Goal: Task Accomplishment & Management: Manage account settings

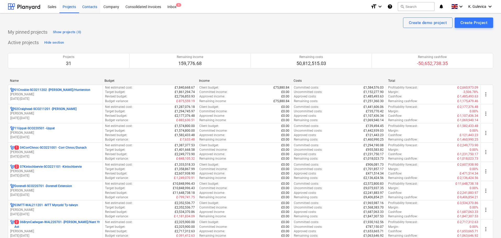
click at [87, 7] on div "Contacts" at bounding box center [89, 6] width 21 height 13
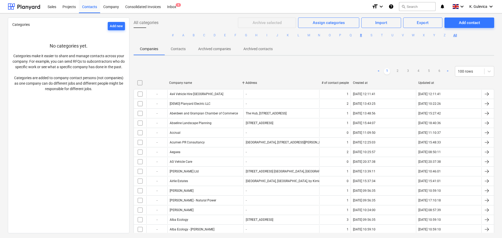
click at [360, 35] on button "R" at bounding box center [361, 35] width 6 height 6
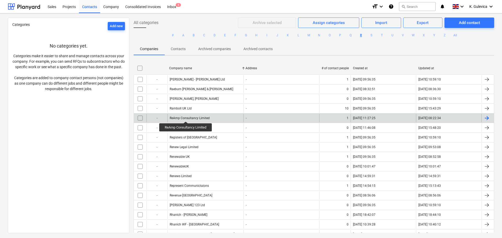
click at [186, 117] on div "ReAmp Consultancy Limited" at bounding box center [190, 118] width 40 height 4
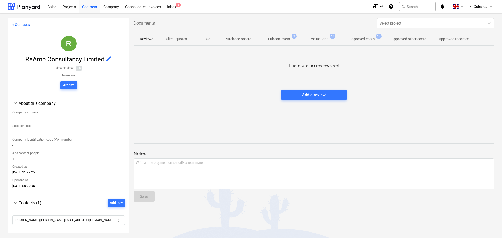
click at [280, 40] on p "Subcontracts" at bounding box center [279, 38] width 22 height 5
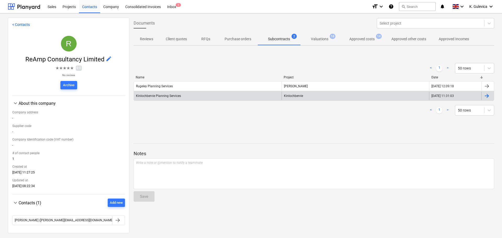
click at [202, 97] on div "Kinlochbervie Planning Services" at bounding box center [208, 96] width 148 height 8
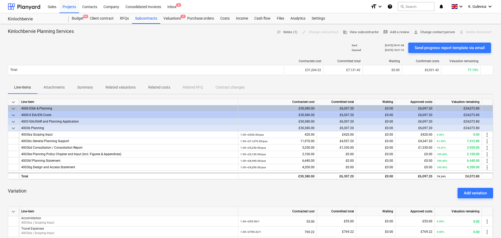
click at [160, 87] on p "Related costs" at bounding box center [159, 87] width 22 height 5
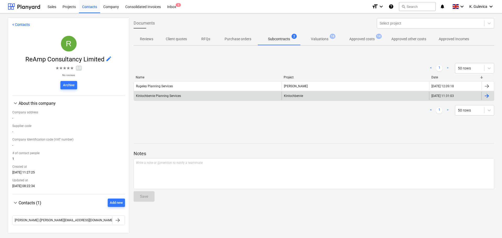
click at [296, 97] on span "Kinlochbervie" at bounding box center [293, 96] width 19 height 4
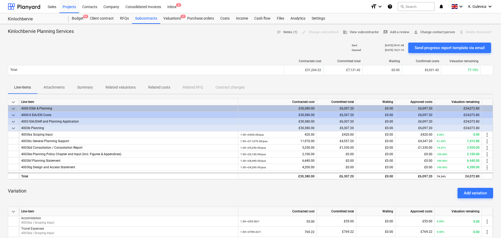
click at [166, 88] on p "Related costs" at bounding box center [159, 87] width 22 height 5
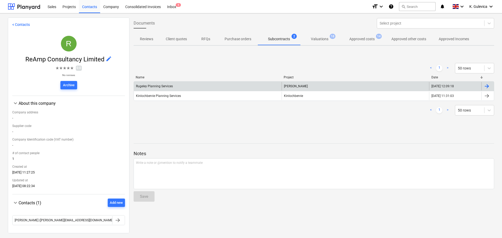
click at [195, 87] on div "Rugeley Planning Services" at bounding box center [208, 86] width 148 height 8
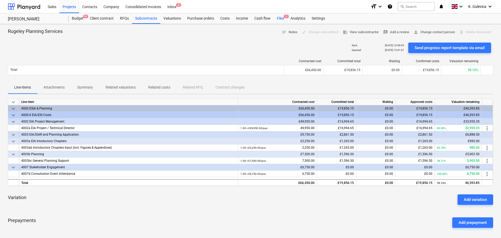
click at [279, 18] on div "Files 2" at bounding box center [280, 18] width 14 height 10
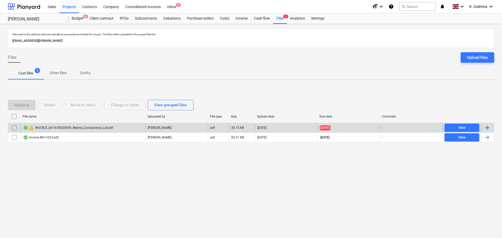
click at [126, 128] on div "warning INVOICE_0014-00020009_ReAmp_Consultancy_Ltd.pdf" at bounding box center [83, 128] width 125 height 8
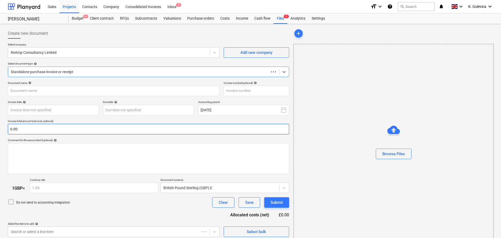
type input "23549449"
type input "19 Aug 2025"
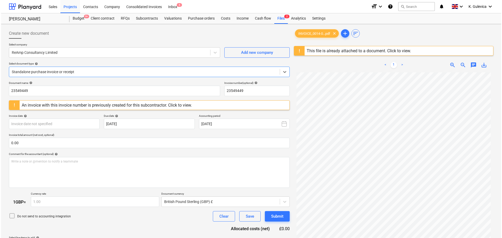
scroll to position [1, 0]
click at [226, 19] on div "Costs" at bounding box center [225, 18] width 16 height 10
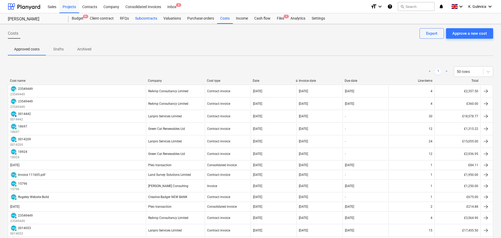
click at [145, 18] on div "Subcontracts" at bounding box center [146, 18] width 28 height 10
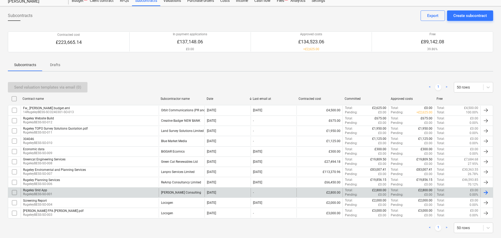
scroll to position [27, 0]
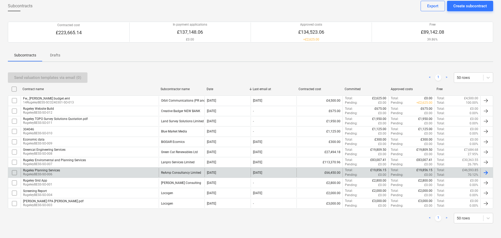
click at [161, 174] on div "ReAmp Consultancy Limited" at bounding box center [181, 173] width 40 height 4
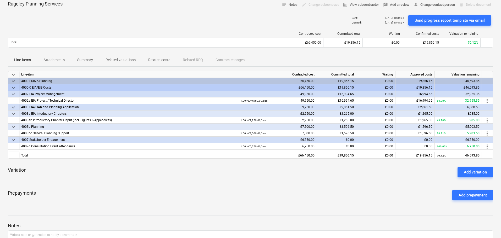
click at [156, 60] on p "Related costs" at bounding box center [159, 59] width 22 height 5
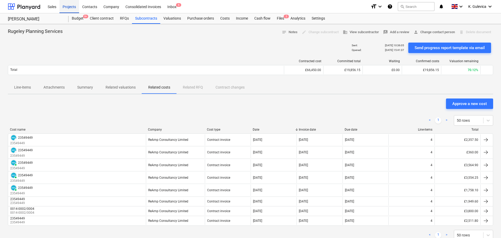
click at [68, 7] on div "Projects" at bounding box center [69, 6] width 20 height 13
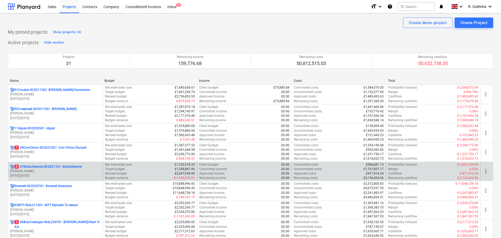
click at [74, 169] on p "2 07Kinlochbervie-SCO221101 - Kinlochbervie" at bounding box center [47, 167] width 67 height 4
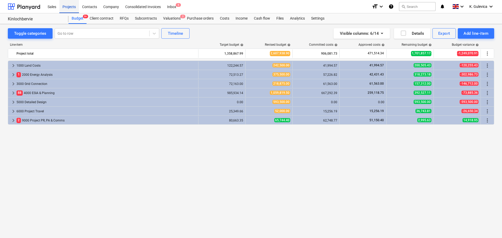
click at [62, 7] on div "Projects" at bounding box center [69, 6] width 20 height 13
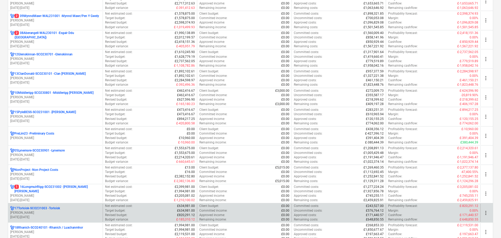
scroll to position [262, 0]
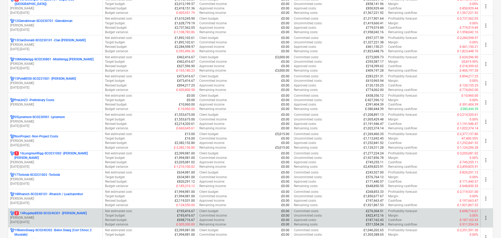
click at [64, 214] on p "2 14RugeleyBESS-SCO240301 - Rugeley BESS" at bounding box center [50, 213] width 72 height 4
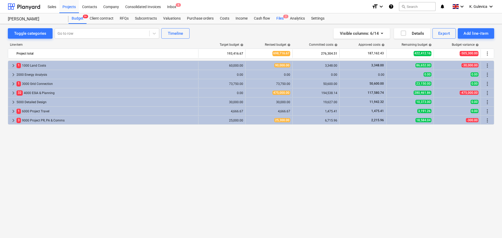
click at [280, 20] on div "Files 2" at bounding box center [280, 18] width 14 height 10
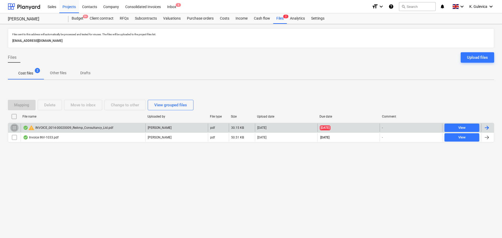
click at [14, 129] on input "checkbox" at bounding box center [14, 128] width 8 height 8
click at [115, 126] on div "warning INVOICE_0014-00020009_ReAmp_Consultancy_Ltd.pdf" at bounding box center [83, 128] width 125 height 8
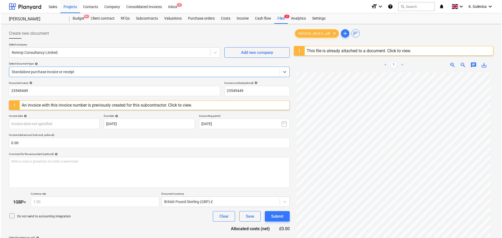
scroll to position [53, 0]
click at [277, 19] on div "Files 2" at bounding box center [280, 18] width 14 height 10
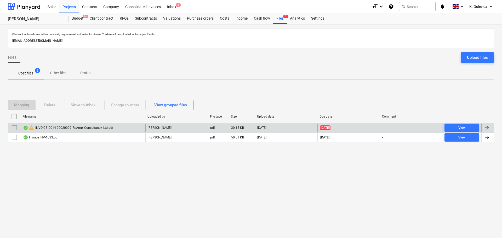
click at [15, 127] on input "checkbox" at bounding box center [14, 128] width 8 height 8
click at [49, 107] on div "Delete" at bounding box center [49, 105] width 11 height 7
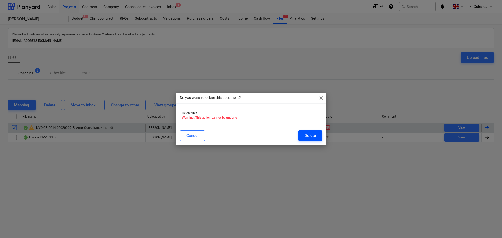
click at [309, 135] on div "Delete" at bounding box center [310, 135] width 11 height 7
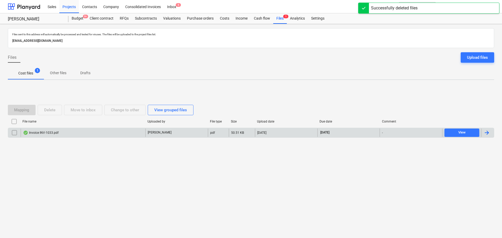
click at [114, 132] on div "Invoice INV-1033.pdf" at bounding box center [83, 133] width 125 height 8
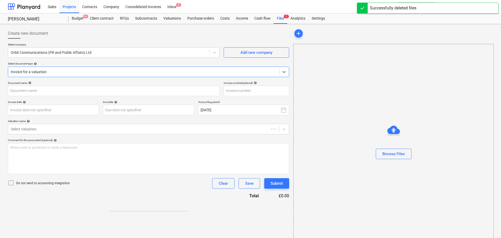
type input "INV-1033"
type input "[DATE]"
type input "14 Oct 2025"
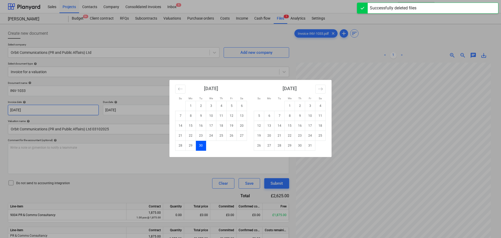
click at [66, 108] on body "Sales Projects Contacts Company Consolidated Invoices Inbox 5 format_size keybo…" at bounding box center [250, 119] width 501 height 238
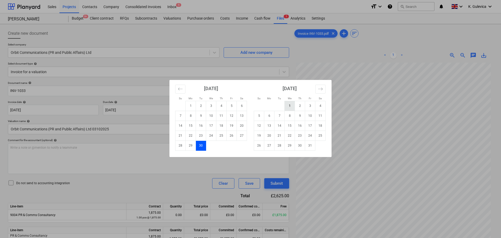
click at [288, 107] on td "1" at bounding box center [289, 106] width 10 height 10
type input "[DATE]"
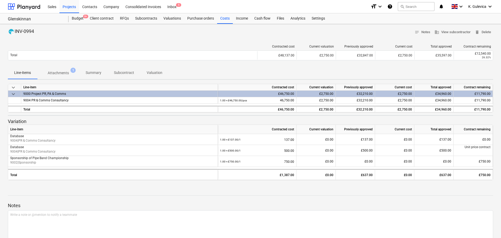
click at [91, 72] on p "Summary" at bounding box center [94, 72] width 16 height 5
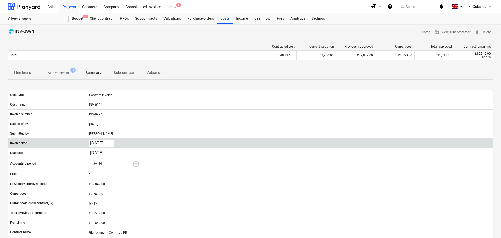
click at [102, 144] on body "Sales Projects Contacts Company Consolidated Invoices Inbox 5 format_size keybo…" at bounding box center [250, 119] width 501 height 238
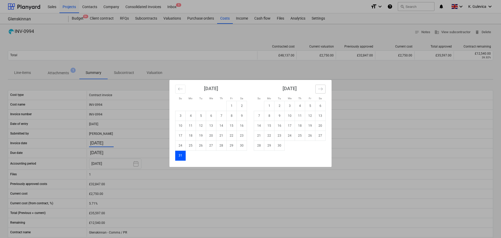
click at [320, 91] on icon "Move forward to switch to the next month." at bounding box center [320, 89] width 5 height 5
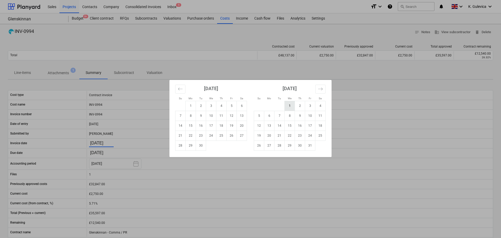
click at [288, 107] on td "1" at bounding box center [289, 106] width 10 height 10
type input "[DATE]"
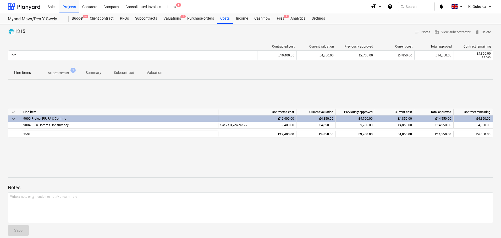
click at [99, 73] on p "Summary" at bounding box center [94, 72] width 16 height 5
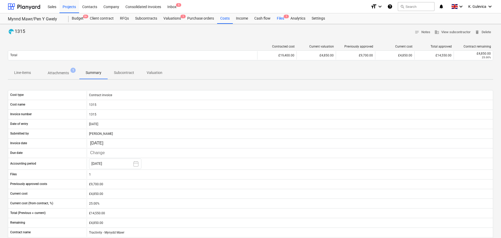
click at [280, 19] on div "Files 1" at bounding box center [280, 18] width 14 height 10
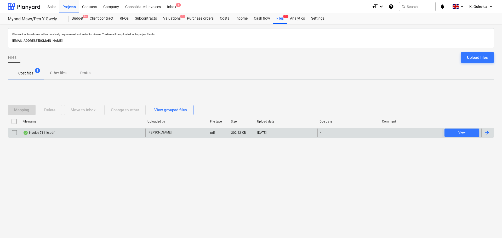
click at [117, 133] on div "Invoice 71116.pdf" at bounding box center [83, 133] width 125 height 8
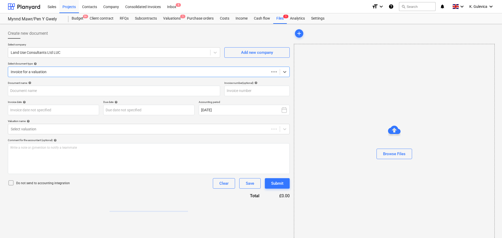
type input "71116"
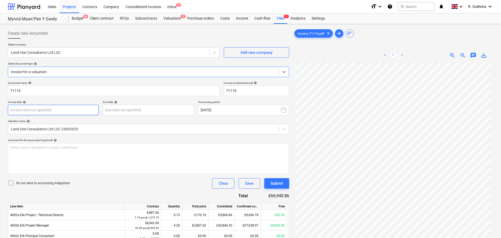
click at [87, 113] on body "Sales Projects Contacts Company Consolidated Invoices Inbox 5 format_size keybo…" at bounding box center [250, 119] width 501 height 238
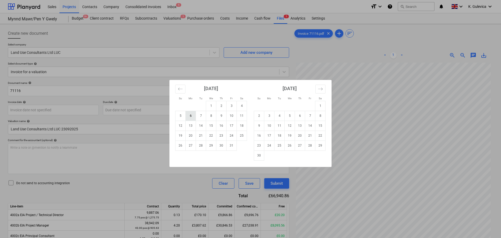
click at [191, 117] on td "6" at bounding box center [191, 116] width 10 height 10
type input "[DATE]"
click at [136, 106] on body "Sales Projects Contacts Company Consolidated Invoices Inbox 5 format_size keybo…" at bounding box center [250, 119] width 501 height 238
click at [287, 115] on td "5" at bounding box center [289, 116] width 10 height 10
type input "[DATE]"
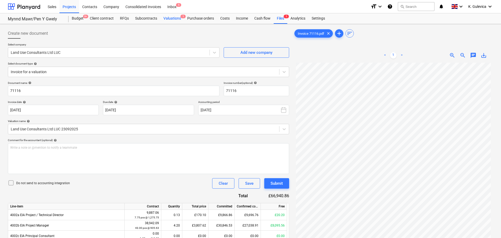
click at [169, 18] on div "Valuations 1" at bounding box center [172, 18] width 24 height 10
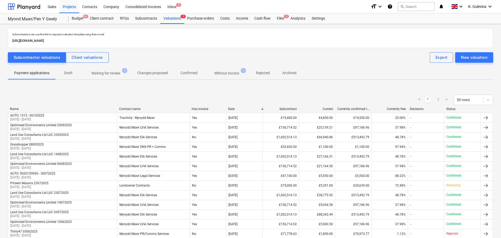
click at [226, 73] on p "Without invoice" at bounding box center [226, 73] width 25 height 5
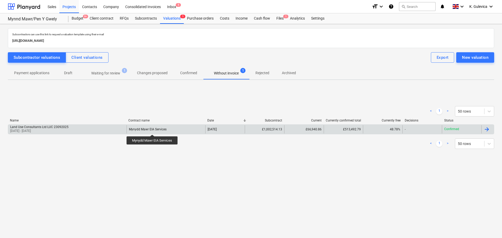
click at [153, 130] on div "Mynydd Mawr EIA Services" at bounding box center [148, 130] width 38 height 4
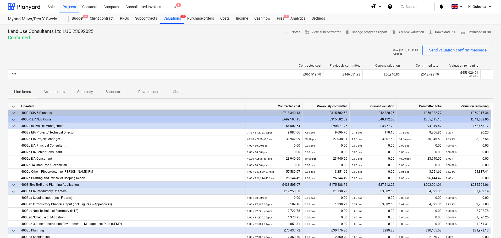
click at [444, 33] on span "save_alt Download PDF" at bounding box center [442, 32] width 28 height 6
click at [280, 19] on div "Files 1" at bounding box center [280, 18] width 14 height 10
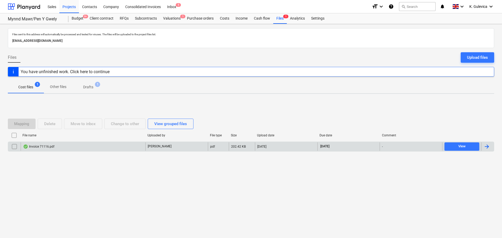
click at [120, 147] on div "Invoice 71116.pdf" at bounding box center [83, 147] width 125 height 8
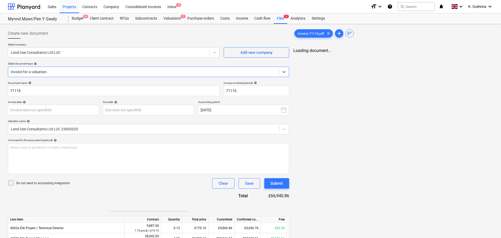
type input "[DATE]"
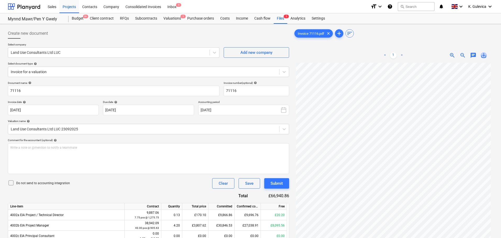
click at [485, 55] on span "save_alt" at bounding box center [483, 55] width 6 height 6
click at [138, 17] on div "Subcontracts" at bounding box center [146, 18] width 28 height 10
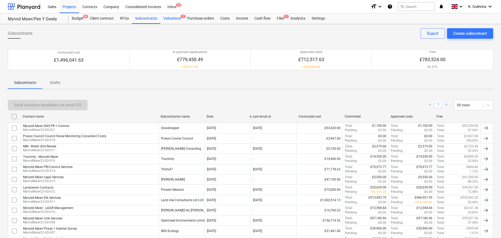
click at [175, 20] on div "Valuations 1" at bounding box center [172, 18] width 24 height 10
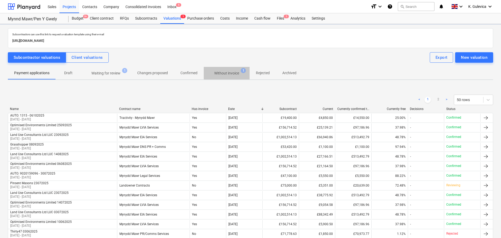
click at [232, 74] on p "Without invoice" at bounding box center [226, 73] width 25 height 5
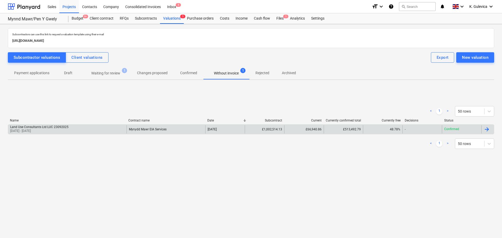
click at [114, 131] on div "Land Use Consultants Ltd LUC 23092025 [DATE] - [DATE]" at bounding box center [67, 129] width 119 height 8
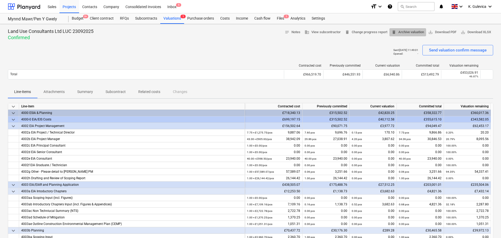
click at [407, 32] on span "delete Archive valuation" at bounding box center [407, 32] width 32 height 6
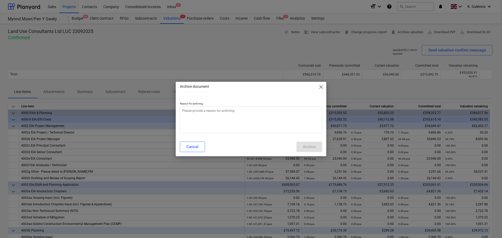
type textarea "x"
click at [216, 118] on textarea at bounding box center [251, 120] width 142 height 27
type textarea "W"
type textarea "x"
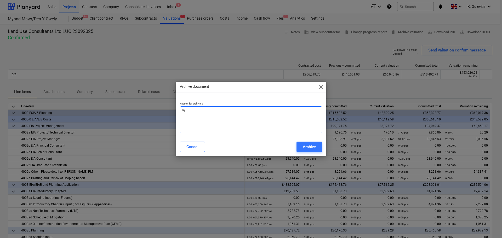
type textarea "Wr"
type textarea "x"
type textarea "Wro"
type textarea "x"
type textarea "Wron"
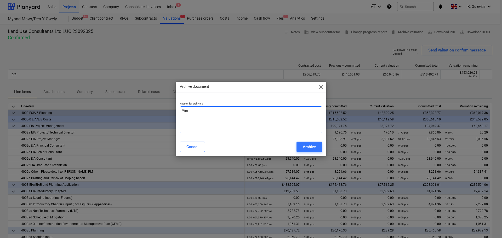
type textarea "x"
type textarea "Wrong"
type textarea "x"
type textarea "Wrong"
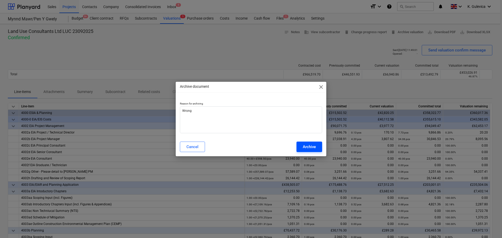
click at [312, 147] on div "Archive" at bounding box center [309, 147] width 13 height 7
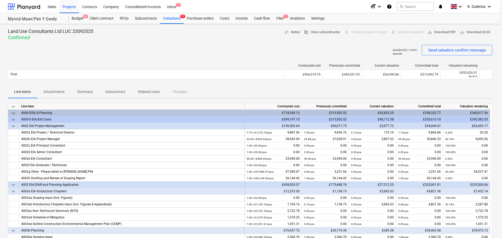
type textarea "x"
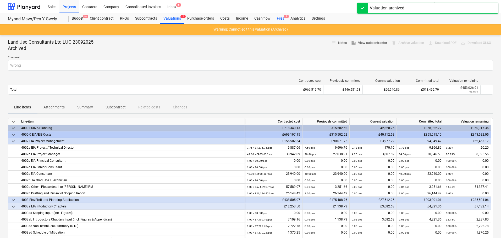
drag, startPoint x: 279, startPoint y: 18, endPoint x: 278, endPoint y: 20, distance: 2.7
click at [279, 18] on div "Files 1" at bounding box center [280, 18] width 14 height 10
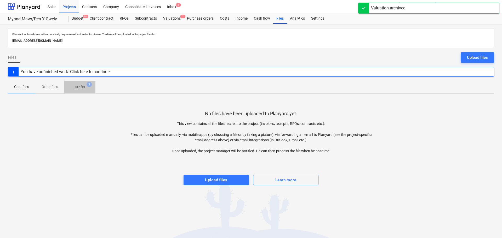
click at [80, 87] on p "Drafts" at bounding box center [80, 87] width 10 height 5
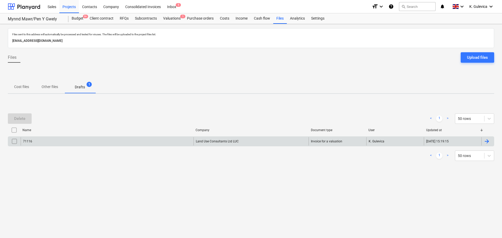
click at [181, 141] on div "71116" at bounding box center [107, 141] width 173 height 8
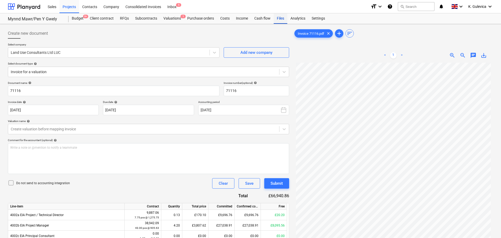
click at [277, 19] on div "Files" at bounding box center [280, 18] width 14 height 10
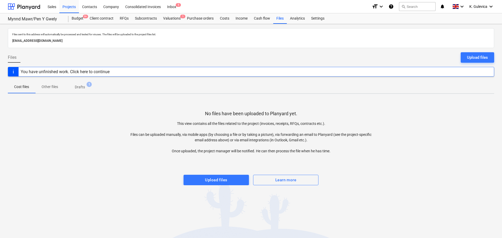
click at [80, 86] on p "Drafts" at bounding box center [80, 87] width 10 height 5
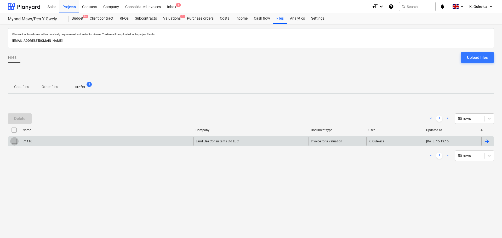
click at [15, 141] on input "checkbox" at bounding box center [14, 141] width 8 height 8
click at [23, 118] on div "Delete" at bounding box center [19, 118] width 11 height 7
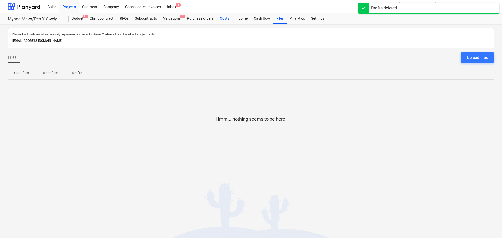
click at [221, 19] on div "Costs" at bounding box center [225, 18] width 16 height 10
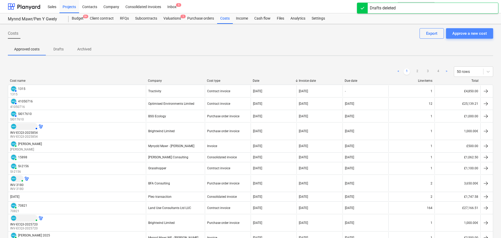
click at [471, 35] on div "Approve a new cost" at bounding box center [469, 33] width 35 height 7
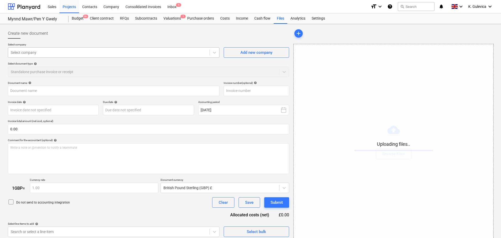
click at [104, 53] on div at bounding box center [109, 52] width 196 height 5
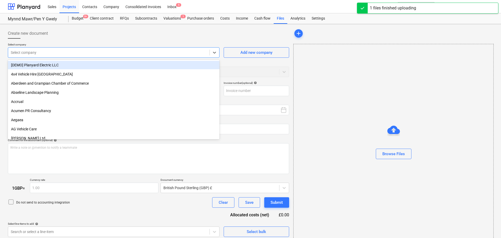
type input "Invoice 71116.pdf"
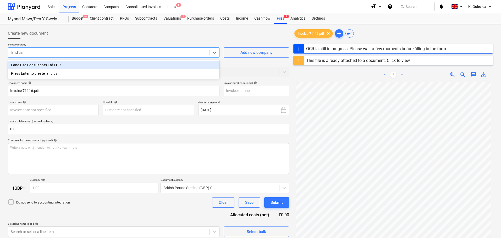
type input "land use"
click at [73, 63] on div "Land Use Consultants Ltd LUC" at bounding box center [113, 65] width 211 height 8
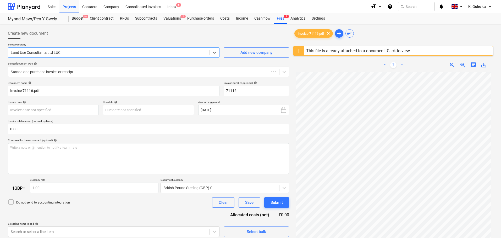
type input "71116"
click at [87, 72] on div at bounding box center [144, 71] width 266 height 5
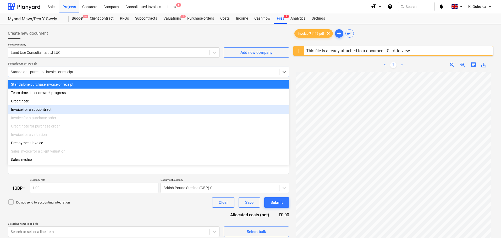
click at [43, 110] on div "Invoice for a subcontract" at bounding box center [148, 109] width 281 height 8
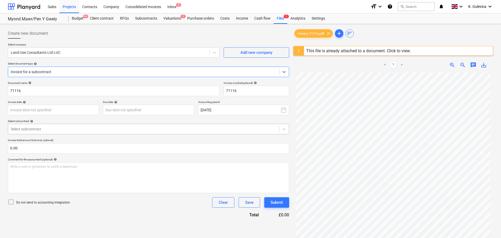
click at [65, 127] on div at bounding box center [144, 129] width 266 height 5
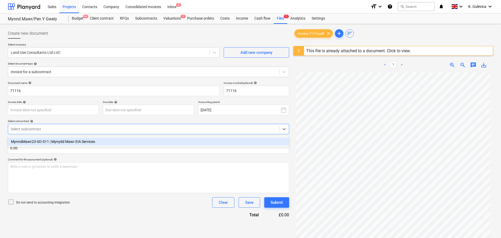
click at [64, 139] on div "MynndMawr23-SO-011 | Mynydd Mawr EIA Services" at bounding box center [148, 142] width 281 height 8
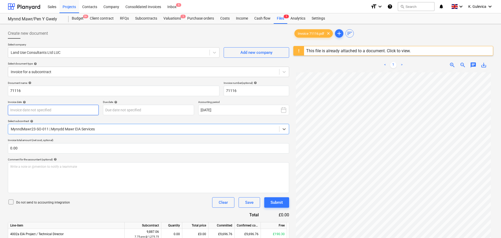
click at [32, 112] on body "Sales Projects Contacts Company Consolidated Invoices Inbox 5 format_size keybo…" at bounding box center [250, 119] width 501 height 238
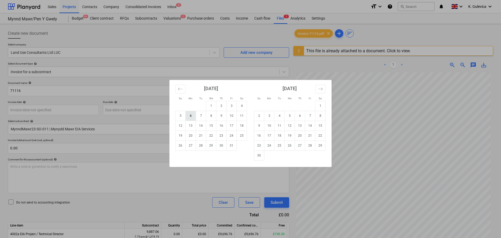
click at [192, 117] on td "6" at bounding box center [191, 116] width 10 height 10
type input "[DATE]"
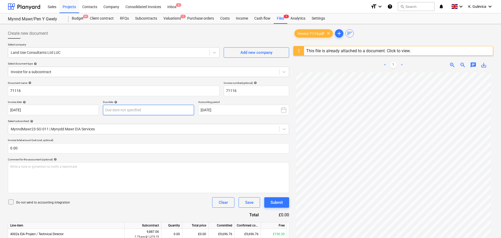
click at [121, 109] on body "Sales Projects Contacts Company Consolidated Invoices Inbox 5 format_size keybo…" at bounding box center [250, 119] width 501 height 238
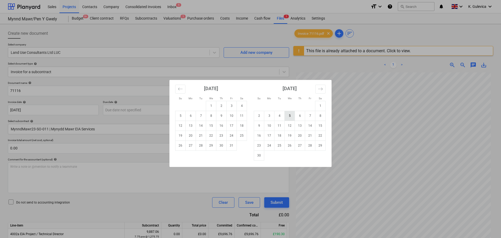
click at [289, 117] on td "5" at bounding box center [289, 116] width 10 height 10
type input "[DATE]"
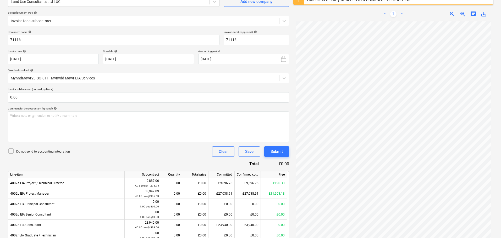
scroll to position [52, 0]
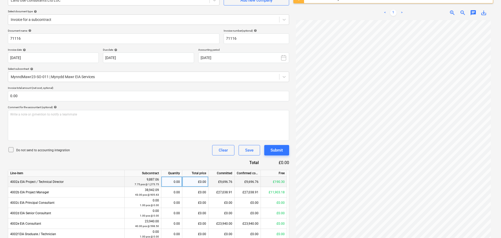
click at [198, 179] on div "£0.00" at bounding box center [195, 182] width 26 height 10
click at [198, 181] on div "£0.00" at bounding box center [195, 182] width 26 height 10
type input "170.10"
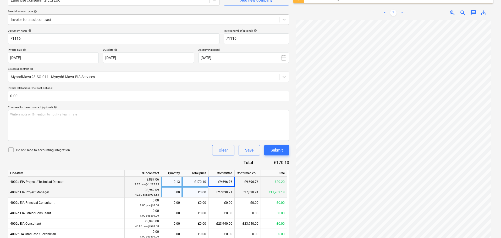
click at [197, 194] on div "£0.00" at bounding box center [195, 192] width 26 height 10
type input "3807.62"
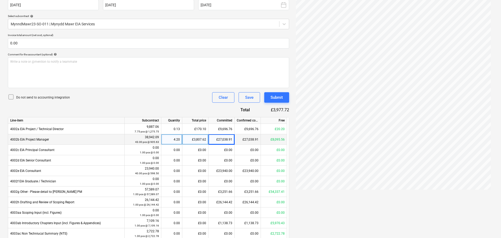
scroll to position [183, 0]
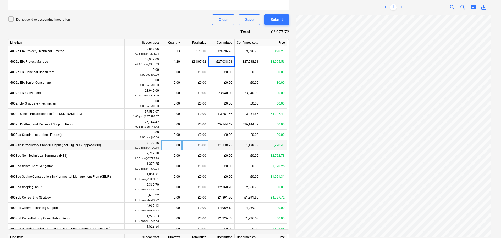
click at [202, 143] on div "£0.00" at bounding box center [195, 145] width 26 height 10
type input "3682.63"
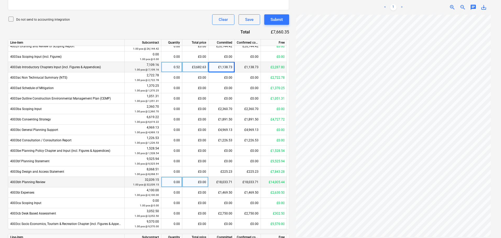
scroll to position [79, 0]
click at [196, 182] on div "£0.00" at bounding box center [195, 182] width 26 height 10
type input "289.28"
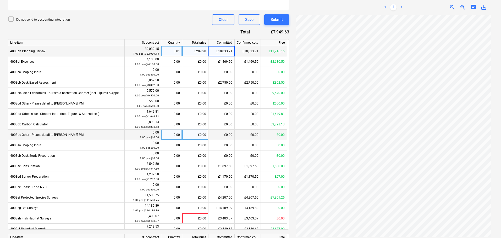
scroll to position [236, 0]
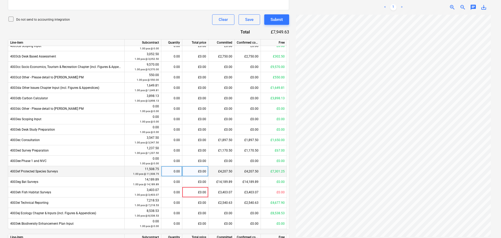
click at [203, 171] on div "£0.00" at bounding box center [195, 171] width 26 height 10
type input "4207.50"
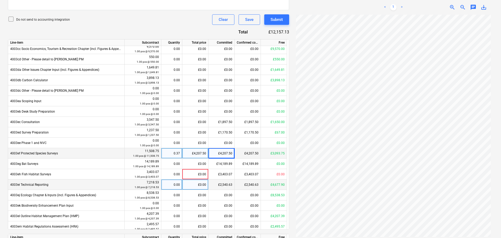
scroll to position [262, 0]
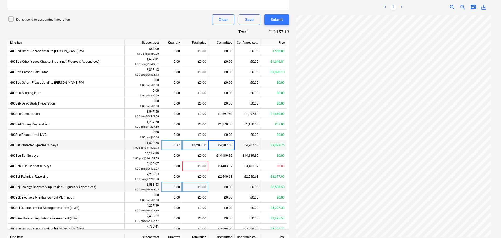
click at [197, 186] on div "£0.00" at bounding box center [195, 187] width 26 height 10
type input "550"
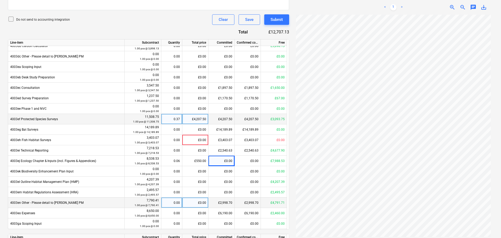
click at [199, 203] on div "£0.00" at bounding box center [195, 203] width 26 height 10
type input "327.80"
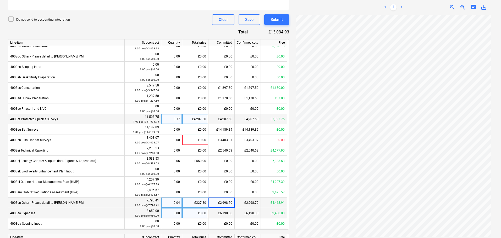
click at [195, 213] on div "£0.00" at bounding box center [195, 213] width 26 height 10
type input "600"
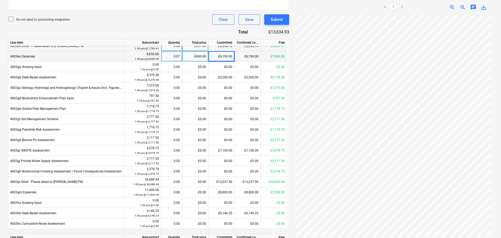
scroll to position [497, 0]
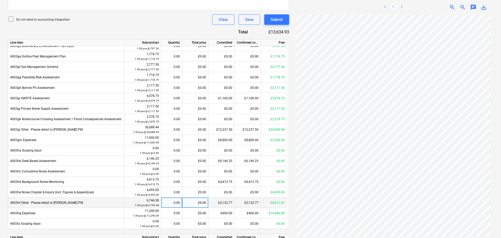
click at [199, 203] on div "£0.00" at bounding box center [195, 203] width 26 height 10
type input "2220.62"
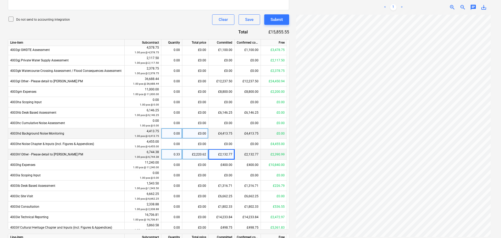
scroll to position [550, 0]
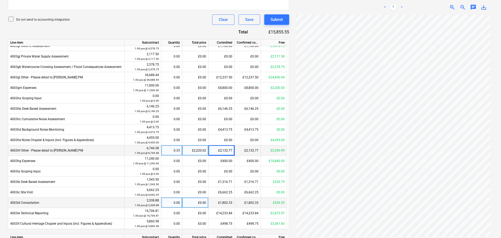
click at [201, 203] on div "£0.00" at bounding box center [195, 203] width 26 height 10
type input "39.90"
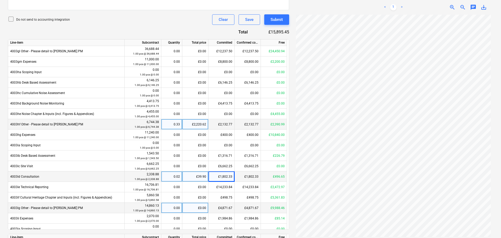
scroll to position [602, 0]
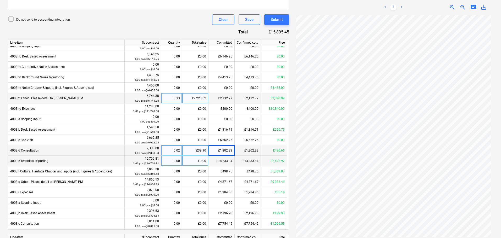
click at [194, 161] on div "£0.00" at bounding box center [195, 161] width 26 height 10
type input "2472.97"
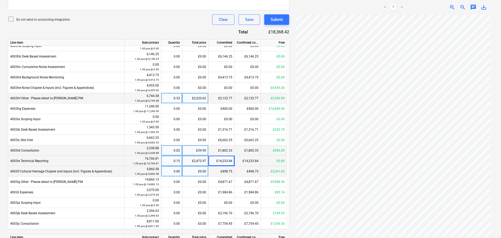
click at [197, 170] on div "£0.00" at bounding box center [195, 171] width 26 height 10
type input "1120.35"
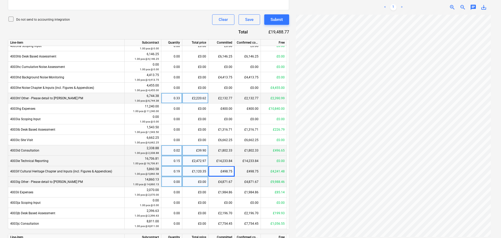
click at [195, 184] on div "£0.00" at bounding box center [195, 182] width 26 height 10
type input "771.75"
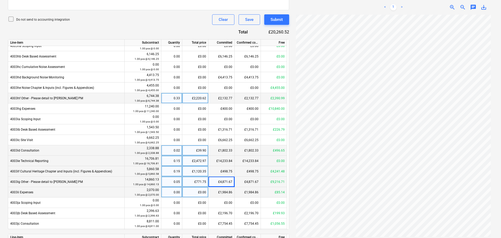
click at [195, 192] on div "£0.00" at bounding box center [195, 192] width 26 height 10
type input "70.17"
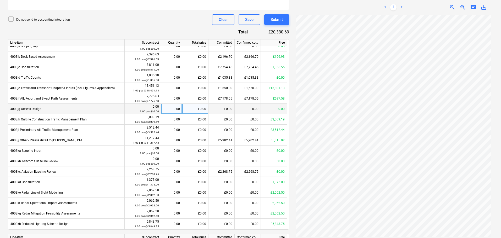
scroll to position [759, 0]
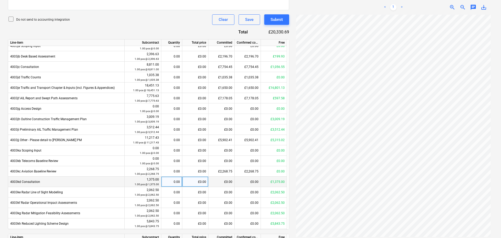
click at [192, 182] on div "£0.00" at bounding box center [195, 182] width 26 height 10
type input "1375"
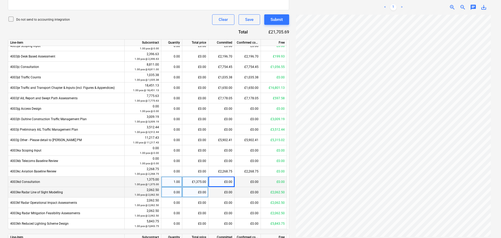
click at [192, 194] on div "£0.00" at bounding box center [195, 192] width 26 height 10
type input "2062.50"
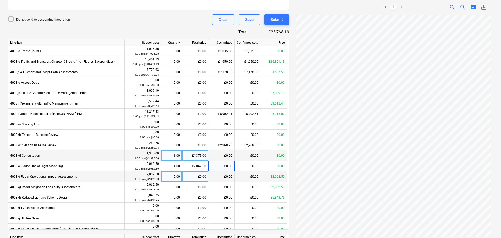
click at [196, 178] on div "£0.00" at bounding box center [195, 177] width 26 height 10
type input "2062.50"
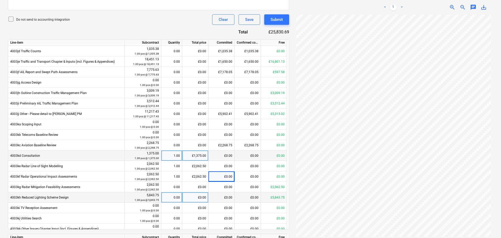
click at [197, 198] on div "£0.00" at bounding box center [195, 198] width 26 height 10
type input "5060"
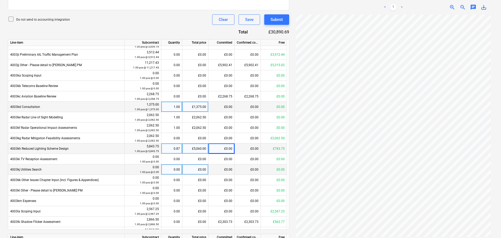
scroll to position [837, 0]
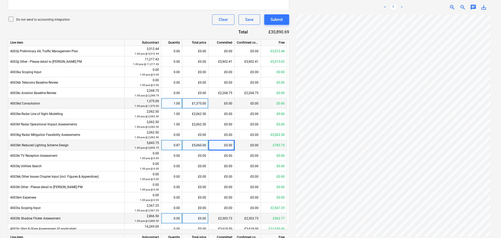
click at [200, 220] on div "£0.00" at bounding box center [195, 219] width 26 height 10
type input "364.08"
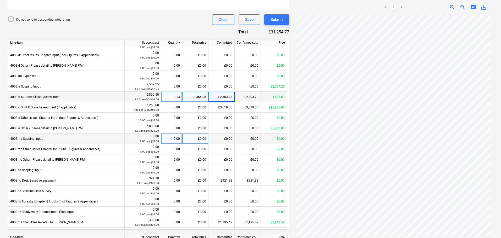
scroll to position [968, 0]
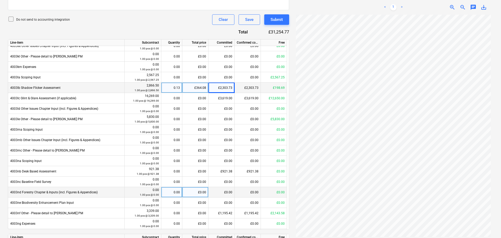
click at [199, 191] on div "£0.00" at bounding box center [195, 192] width 26 height 10
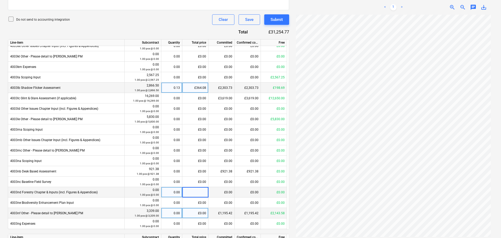
click at [200, 214] on div "£0.00" at bounding box center [195, 213] width 26 height 10
type input "235.20"
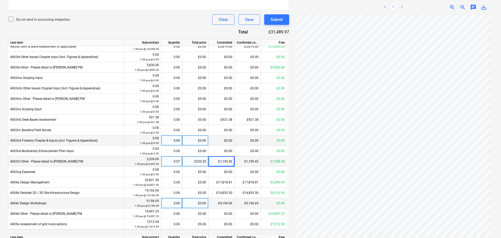
scroll to position [1021, 0]
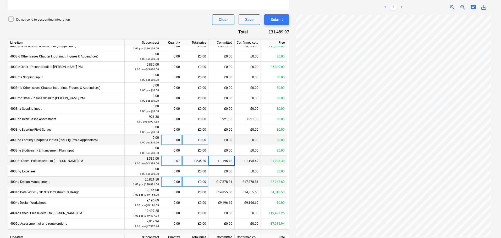
click at [197, 182] on div "£0.00" at bounding box center [195, 182] width 26 height 10
type input "1327.40"
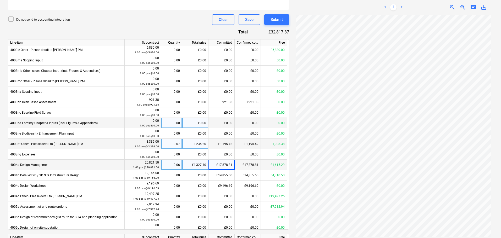
scroll to position [1047, 0]
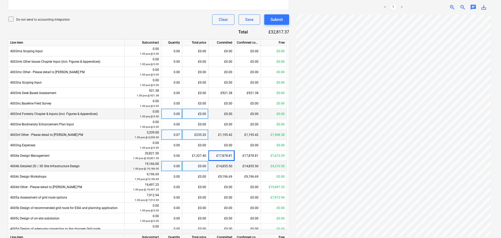
click at [195, 167] on div "£0.00" at bounding box center [195, 166] width 26 height 10
type input "3017.15"
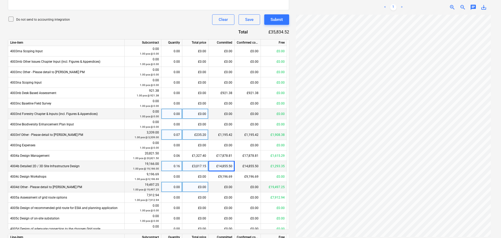
click at [198, 187] on div "£0.00" at bounding box center [195, 187] width 26 height 10
type input "4187.50"
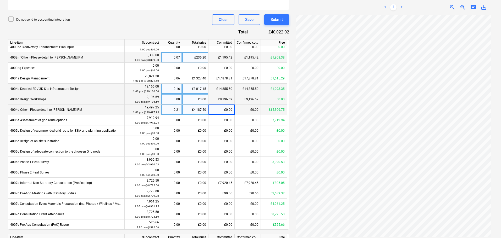
scroll to position [1125, 0]
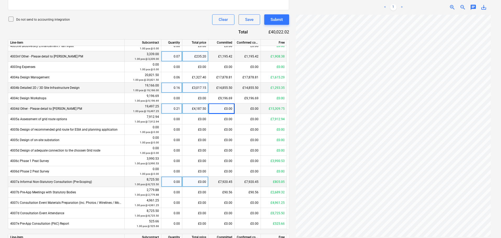
click at [198, 183] on div "£0.00" at bounding box center [195, 182] width 26 height 10
type input "90.56"
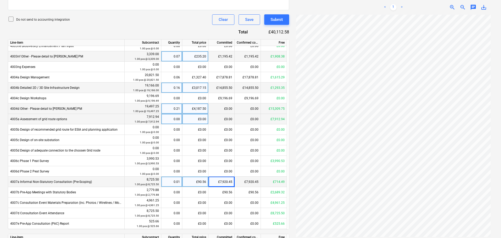
click at [195, 119] on div "£0.00" at bounding box center [195, 119] width 26 height 10
type input "507.67"
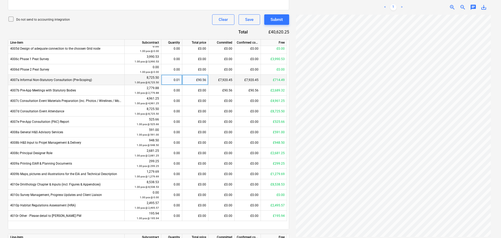
scroll to position [1229, 0]
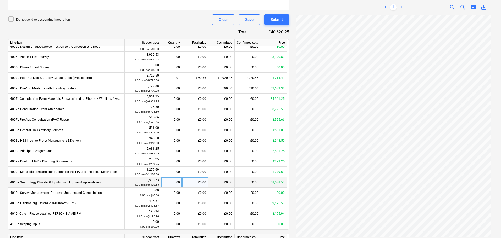
click at [198, 182] on div "£0.00" at bounding box center [195, 182] width 26 height 10
type input "2200"
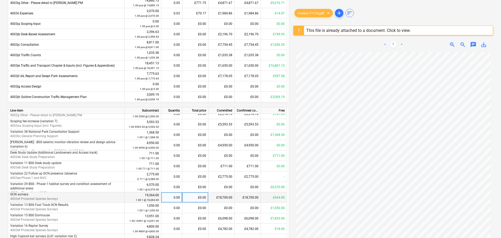
scroll to position [52, 0]
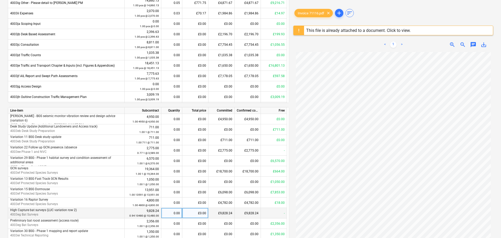
click at [198, 214] on div "£0.00" at bounding box center [195, 213] width 26 height 10
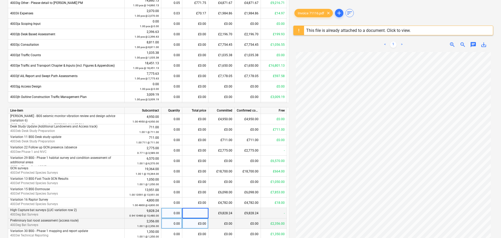
click at [198, 224] on div "£0.00" at bounding box center [195, 224] width 26 height 10
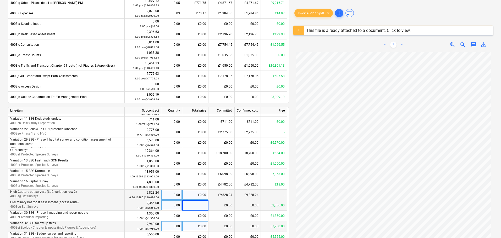
scroll to position [105, 0]
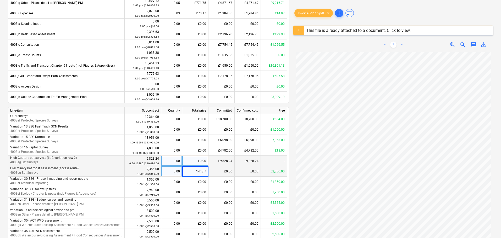
type input "1443.75"
click at [199, 171] on div "£1,443.75" at bounding box center [195, 171] width 26 height 10
click at [197, 183] on div "£0.00" at bounding box center [195, 182] width 26 height 10
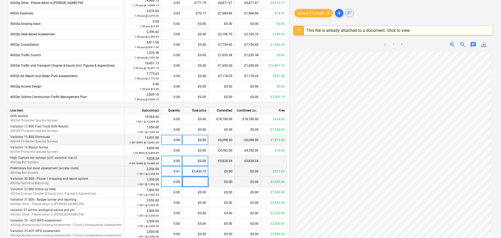
click at [196, 140] on div "£0.00" at bounding box center [195, 140] width 26 height 10
type input "2860"
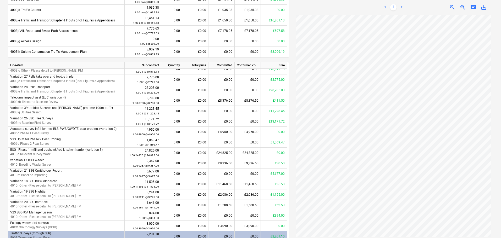
scroll to position [362, 0]
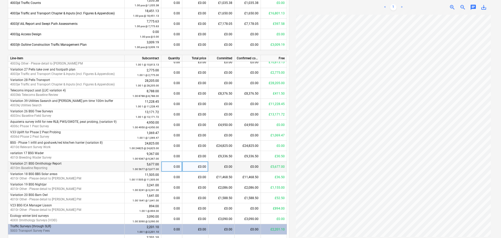
click at [200, 168] on div "£0.00" at bounding box center [195, 167] width 26 height 10
type input "2000"
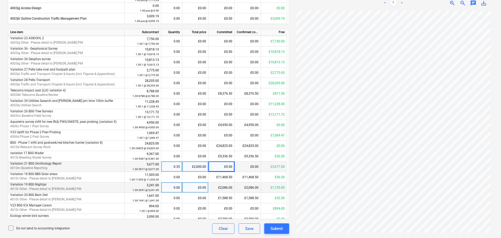
scroll to position [235, 0]
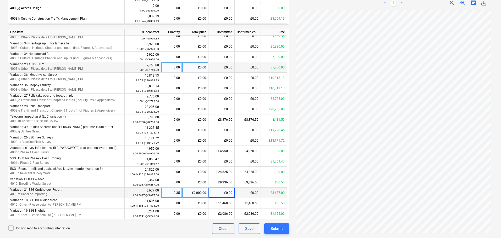
click at [200, 67] on div "£0.00" at bounding box center [195, 67] width 26 height 10
type input "1339.80"
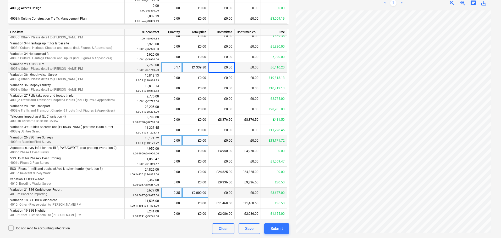
click at [201, 141] on div "£0.00" at bounding box center [195, 141] width 26 height 10
type input "10175.72"
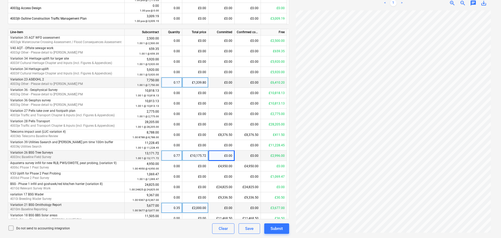
scroll to position [209, 0]
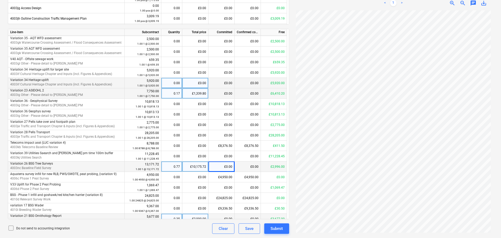
click at [194, 83] on div "£0.00" at bounding box center [195, 83] width 26 height 10
type input "2281.44"
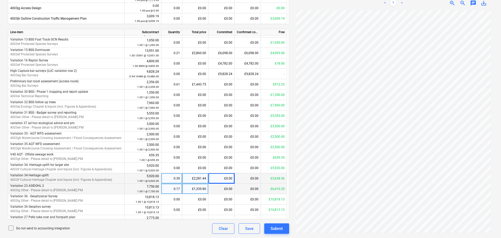
scroll to position [104, 0]
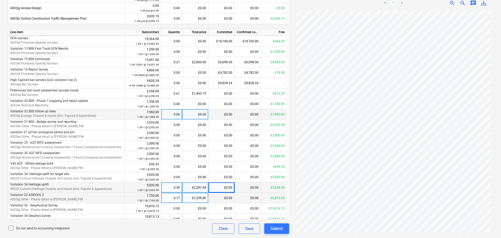
click at [201, 113] on div "£0.00" at bounding box center [195, 114] width 26 height 10
type input "3980"
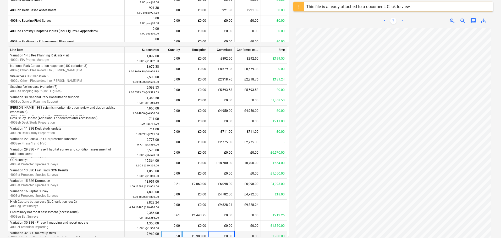
scroll to position [362, 0]
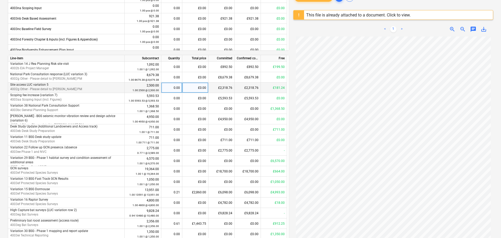
click at [196, 86] on div "£0.00" at bounding box center [195, 88] width 26 height 10
type input "39.90"
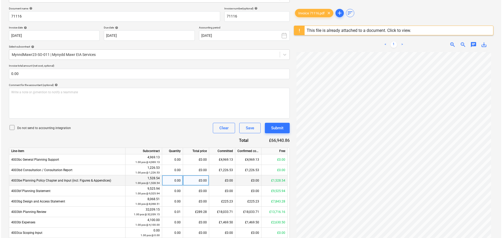
scroll to position [0, 0]
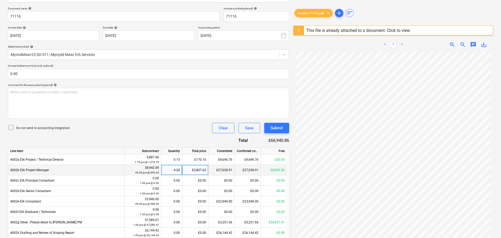
click at [199, 171] on div "£3,807.62" at bounding box center [195, 170] width 26 height 10
click at [198, 158] on div "£170.10" at bounding box center [195, 160] width 26 height 10
type input "170.52"
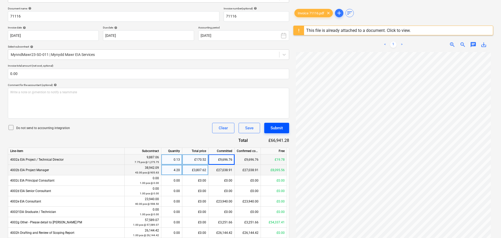
click at [277, 129] on div "Submit" at bounding box center [276, 128] width 12 height 7
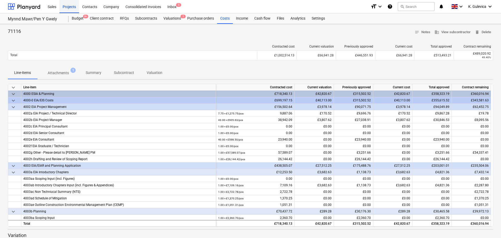
click at [69, 5] on div "Projects" at bounding box center [69, 6] width 20 height 13
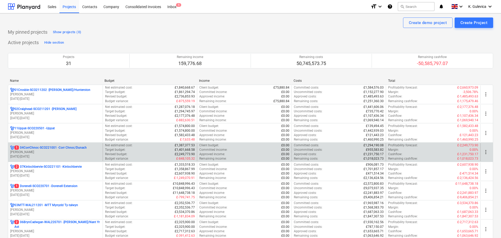
click at [41, 153] on p "[PERSON_NAME]" at bounding box center [55, 152] width 90 height 4
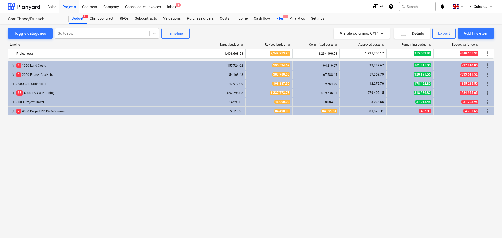
click at [279, 17] on div "Files 1" at bounding box center [280, 18] width 14 height 10
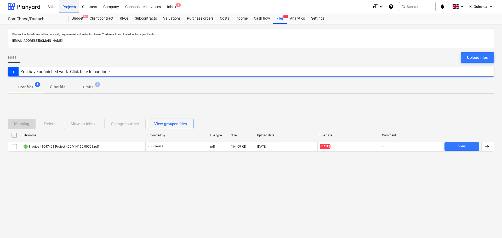
click at [66, 8] on div "Projects" at bounding box center [69, 6] width 20 height 13
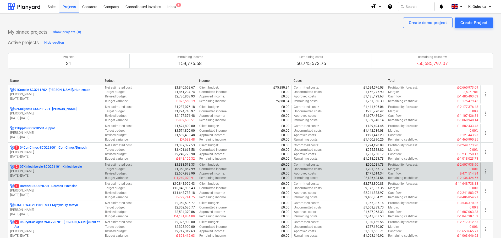
click at [56, 167] on p "2 07Kinlochbervie-SCO221101 - Kinlochbervie" at bounding box center [47, 167] width 67 height 4
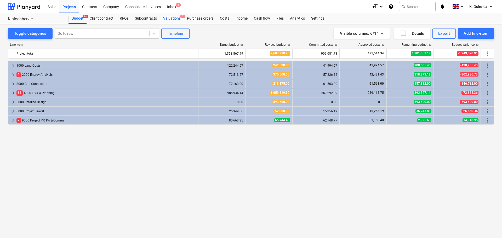
click at [168, 20] on div "Valuations 2" at bounding box center [172, 18] width 24 height 10
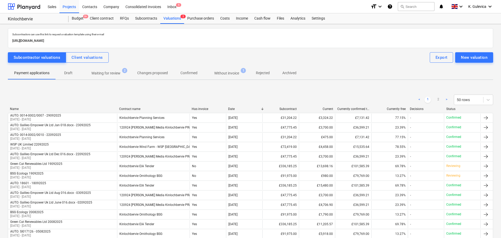
click at [227, 71] on p "Without invoice" at bounding box center [226, 73] width 25 height 5
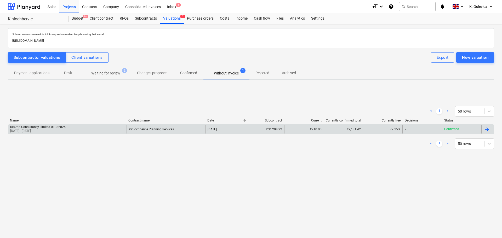
click at [54, 128] on div "ReAmp Consultancy Limited 01082025" at bounding box center [37, 127] width 55 height 4
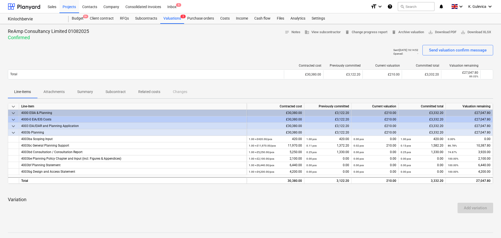
click at [61, 90] on p "Attachments" at bounding box center [53, 91] width 21 height 5
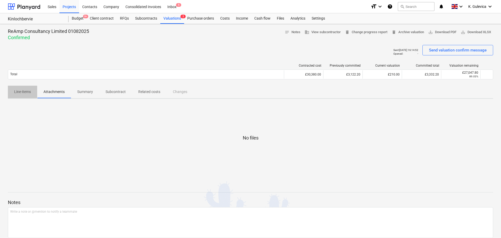
click at [25, 90] on p "Line-items" at bounding box center [22, 91] width 17 height 5
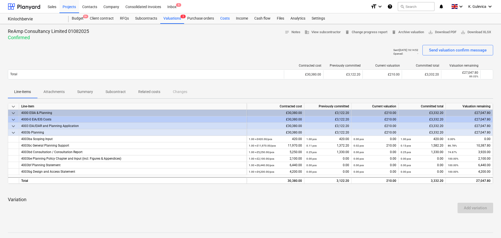
click at [222, 18] on div "Costs" at bounding box center [225, 18] width 16 height 10
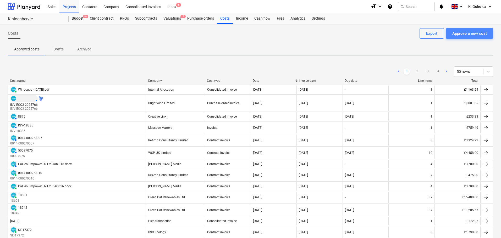
click at [479, 32] on div "Approve a new cost" at bounding box center [469, 33] width 35 height 7
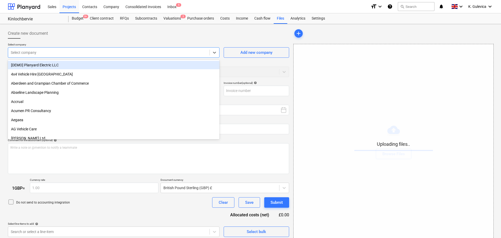
click at [104, 51] on div at bounding box center [109, 52] width 196 height 5
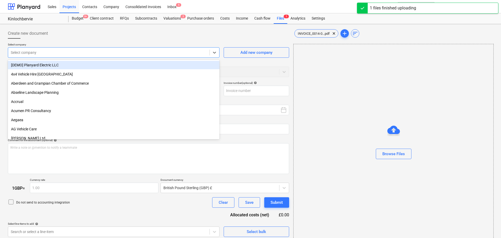
type input "INVOICE_0014-00010005_ReAmp_Consultancy_Ltd.pdf"
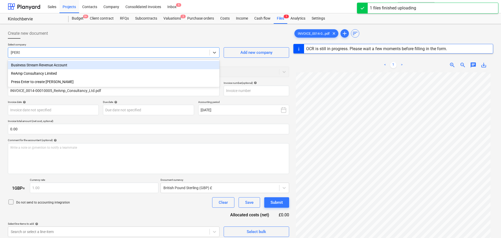
type input "reamp"
click at [65, 64] on div "ReAmp Consultancy Limited" at bounding box center [113, 65] width 211 height 8
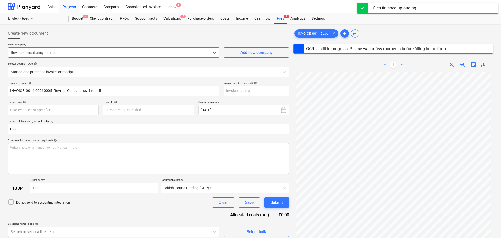
type input "23549449"
type input "[DATE]"
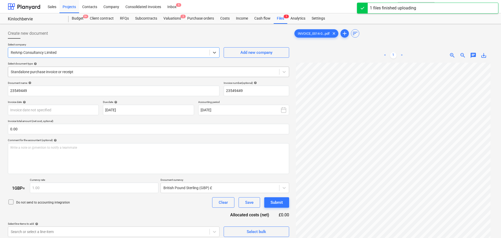
click at [85, 71] on div at bounding box center [144, 71] width 266 height 5
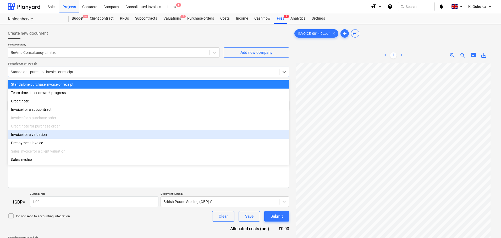
click at [39, 137] on div "Invoice for a valuation" at bounding box center [148, 135] width 281 height 8
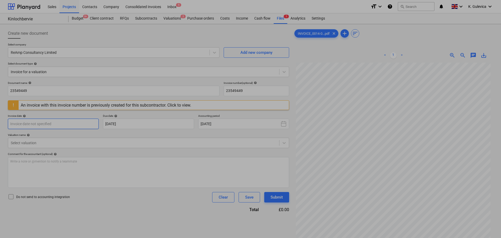
click at [84, 129] on body "Sales Projects Contacts Company Consolidated Invoices Inbox 5 format_size keybo…" at bounding box center [250, 119] width 501 height 238
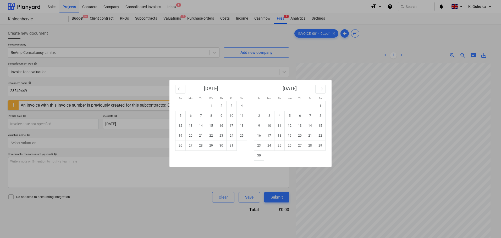
click at [140, 80] on div "Su Mo Tu We Th Fr Sa Su Mo Tu We Th Fr Sa [DATE] 1 2 3 4 5 6 7 8 9 10 11 12 13 …" at bounding box center [250, 119] width 501 height 238
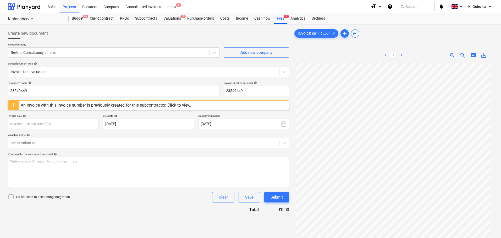
drag, startPoint x: 52, startPoint y: 139, endPoint x: 51, endPoint y: 143, distance: 3.8
click at [52, 139] on div "Select valuation" at bounding box center [143, 142] width 271 height 7
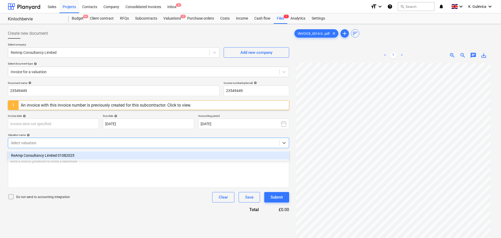
click at [41, 158] on div "ReAmp Consultancy Limited 01082025" at bounding box center [148, 156] width 281 height 8
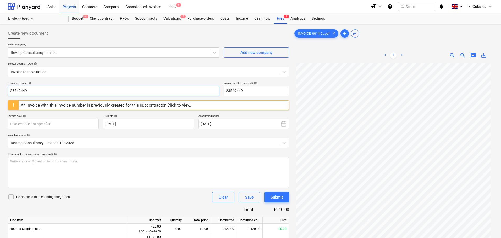
drag, startPoint x: 40, startPoint y: 89, endPoint x: -14, endPoint y: 89, distance: 53.4
click at [0, 89] on html "Sales Projects Contacts Company Consolidated Invoices Inbox 6 format_size keybo…" at bounding box center [250, 119] width 501 height 238
paste input "0014-0001/0005"
type input "0014-0001/0005"
drag, startPoint x: 251, startPoint y: 91, endPoint x: 214, endPoint y: 89, distance: 37.3
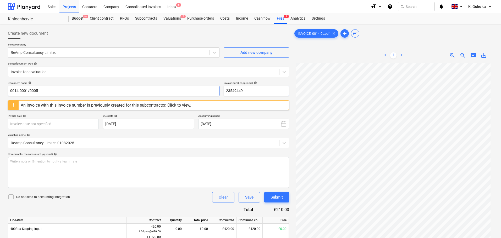
click at [214, 89] on div "Document name help 0014-0001/0005 Invoice number (optional) help 23549449" at bounding box center [148, 88] width 281 height 15
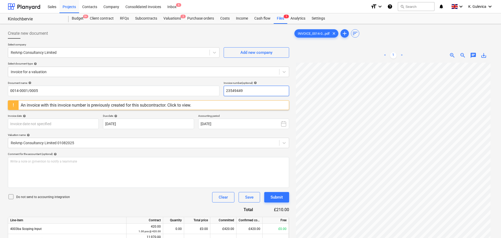
paste input "0014-0001/0005"
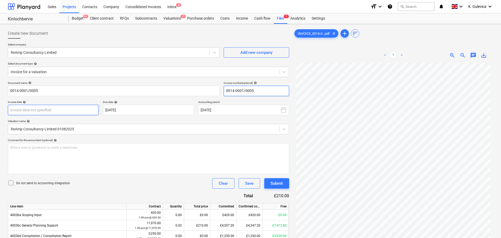
type input "0014-0001/0005"
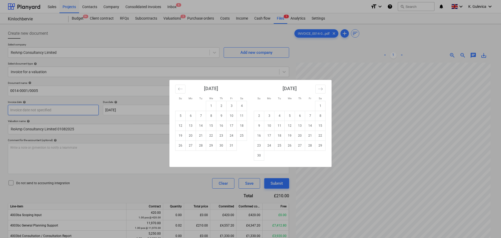
click at [57, 109] on body "Sales Projects Contacts Company Consolidated Invoices Inbox 6 format_size keybo…" at bounding box center [250, 119] width 501 height 238
click at [213, 105] on td "1" at bounding box center [211, 106] width 10 height 10
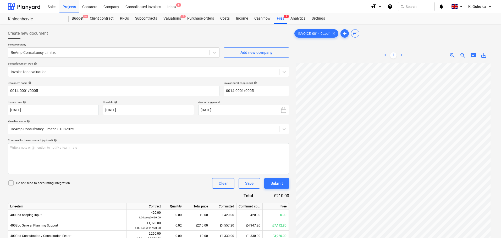
type input "[DATE]"
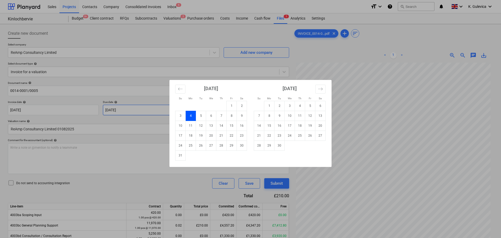
click at [173, 110] on body "Sales Projects Contacts Company Consolidated Invoices Inbox 6 format_size keybo…" at bounding box center [250, 119] width 501 height 238
click at [319, 90] on icon "Move forward to switch to the next month." at bounding box center [320, 89] width 5 height 5
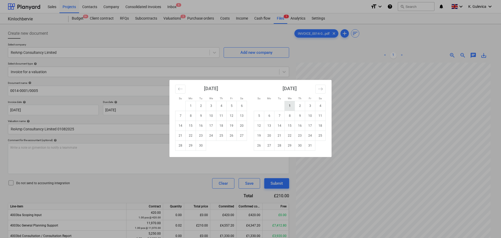
click at [287, 105] on td "1" at bounding box center [289, 106] width 10 height 10
type input "[DATE]"
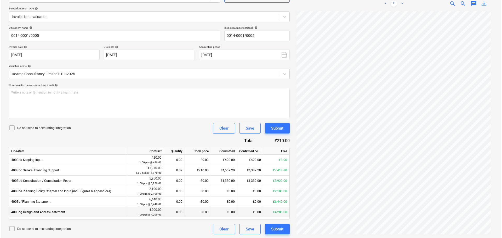
scroll to position [56, 0]
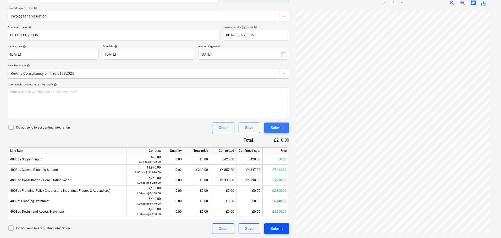
click at [280, 228] on div "Submit" at bounding box center [276, 229] width 12 height 7
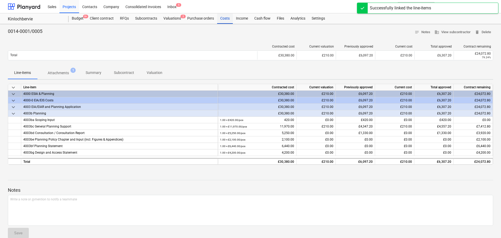
click at [224, 20] on div "Costs" at bounding box center [225, 18] width 16 height 10
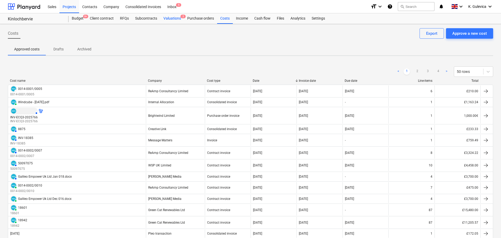
click at [173, 18] on div "Valuations 2" at bounding box center [172, 18] width 24 height 10
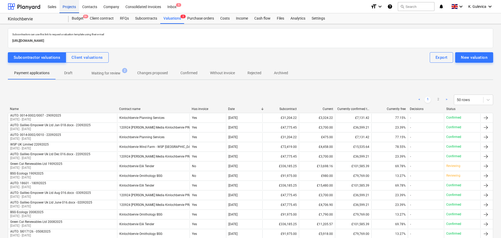
click at [69, 7] on div "Projects" at bounding box center [69, 6] width 20 height 13
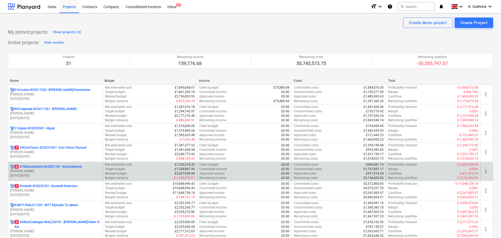
click at [49, 169] on p "2 07Kinlochbervie-SCO221101 - Kinlochbervie" at bounding box center [47, 167] width 67 height 4
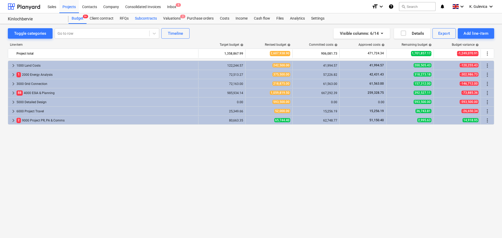
click at [139, 19] on div "Subcontracts" at bounding box center [146, 18] width 28 height 10
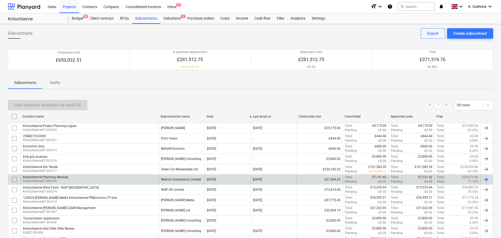
click at [191, 179] on div "ReAmp Consultancy Limited" at bounding box center [181, 180] width 40 height 4
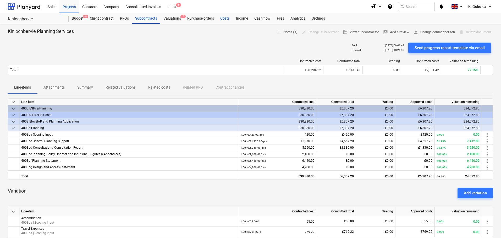
click at [222, 20] on div "Costs" at bounding box center [225, 18] width 16 height 10
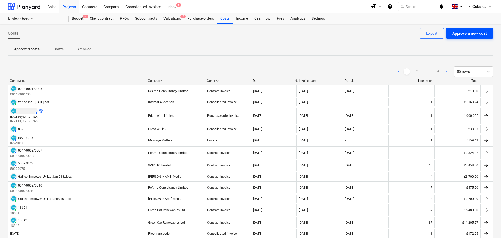
click at [469, 32] on div "Approve a new cost" at bounding box center [469, 33] width 35 height 7
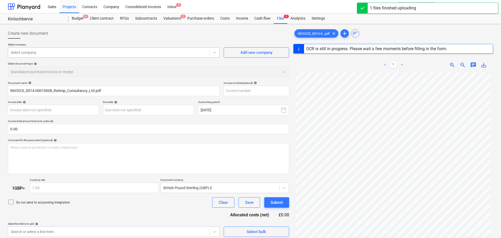
type input "23549449"
type input "[DATE]"
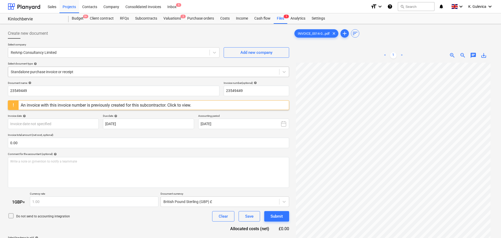
drag, startPoint x: 83, startPoint y: 73, endPoint x: 81, endPoint y: 74, distance: 3.0
click at [83, 73] on div at bounding box center [144, 71] width 266 height 5
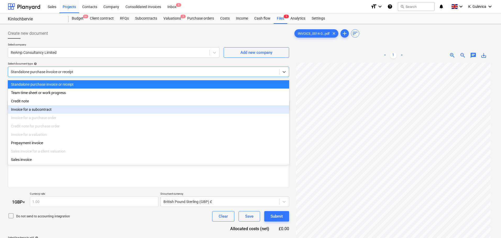
click at [48, 112] on div "Invoice for a subcontract" at bounding box center [148, 109] width 281 height 8
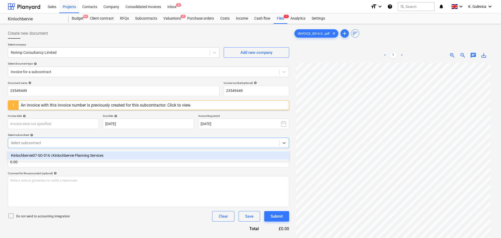
click at [74, 143] on div at bounding box center [144, 143] width 266 height 5
click at [62, 156] on div "Kinlochbervie07-SO-016 | Kinlochbervie Planning Services" at bounding box center [148, 156] width 281 height 8
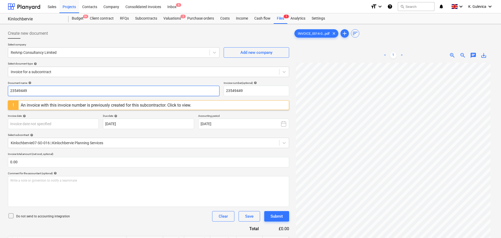
drag, startPoint x: 33, startPoint y: 88, endPoint x: 4, endPoint y: 88, distance: 29.3
click at [4, 88] on div "Create new document Select company ReAmp Consultancy Limited Add new company Se…" at bounding box center [250, 192] width 501 height 337
paste input "0014-0001/0008"
type input "0014-0001/0008"
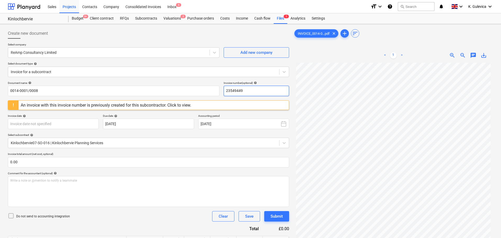
drag, startPoint x: 256, startPoint y: 89, endPoint x: 234, endPoint y: 89, distance: 22.2
click at [222, 89] on div "Document name help 0014-0001/0008 Invoice number (optional) help 23549449" at bounding box center [148, 88] width 281 height 15
paste input "0014-0001/0008"
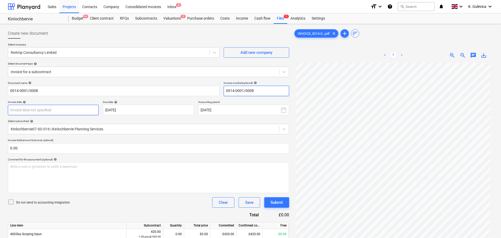
type input "0014-0001/0008"
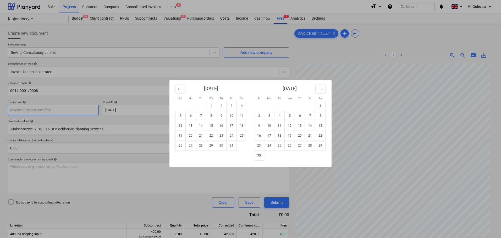
click at [60, 110] on body "Sales Projects Contacts Company Consolidated Invoices Inbox 6 format_size keybo…" at bounding box center [250, 119] width 501 height 238
click at [212, 104] on td "1" at bounding box center [211, 106] width 10 height 10
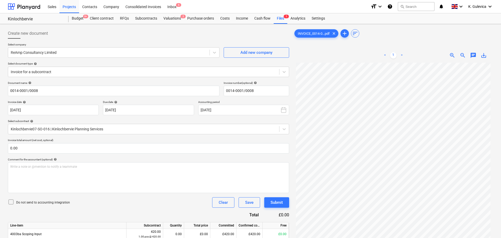
type input "[DATE]"
click at [147, 109] on body "Sales Projects Contacts Company Consolidated Invoices Inbox 6 format_size keybo…" at bounding box center [250, 119] width 501 height 238
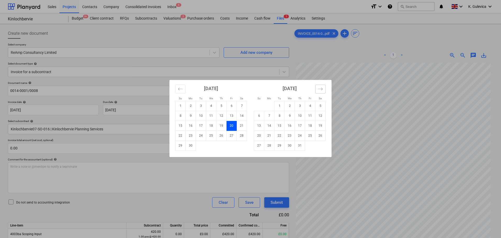
click at [317, 90] on button "Move forward to switch to the next month." at bounding box center [320, 89] width 10 height 9
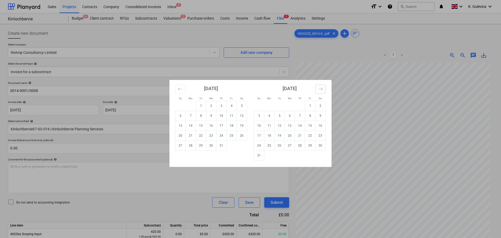
click at [317, 90] on button "Move forward to switch to the next month." at bounding box center [320, 89] width 10 height 9
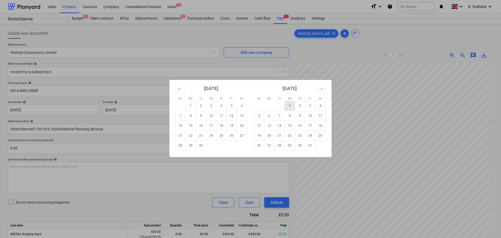
click at [286, 107] on td "1" at bounding box center [289, 106] width 10 height 10
type input "[DATE]"
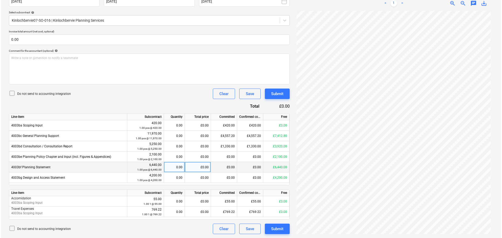
scroll to position [109, 0]
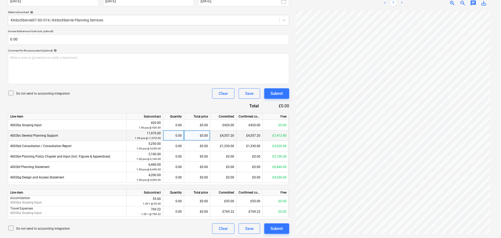
click at [204, 135] on div "£0.00" at bounding box center [197, 136] width 26 height 10
type input "280"
click at [280, 228] on div "Submit" at bounding box center [276, 229] width 12 height 7
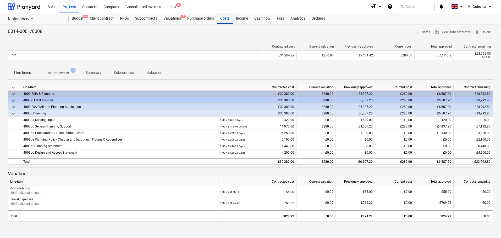
drag, startPoint x: 225, startPoint y: 18, endPoint x: 225, endPoint y: 23, distance: 5.2
click at [225, 18] on div "Costs" at bounding box center [225, 18] width 16 height 10
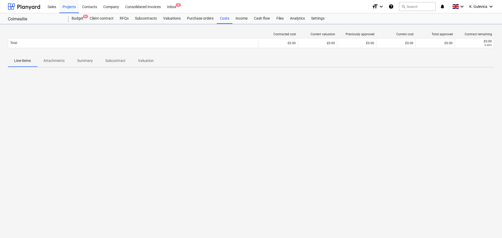
click at [88, 48] on div "Total £0.00 £0.00 £0.00 £0.00 £0.00 £0.00 0.00%" at bounding box center [251, 43] width 487 height 10
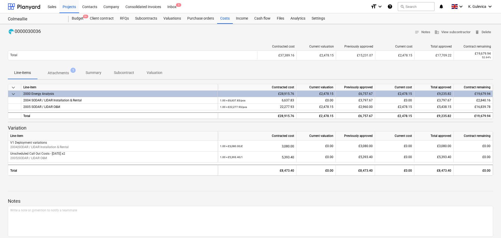
click at [93, 73] on p "Summary" at bounding box center [94, 72] width 16 height 5
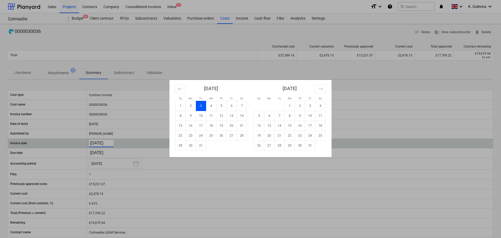
click at [105, 143] on body "Sales Projects Contacts Company Consolidated Invoices Inbox 5 format_size keybo…" at bounding box center [250, 119] width 501 height 238
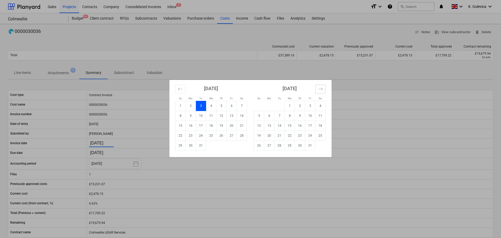
click at [324, 88] on button "Move forward to switch to the next month." at bounding box center [320, 89] width 10 height 9
click at [320, 88] on icon "Move forward to switch to the next month." at bounding box center [320, 89] width 5 height 5
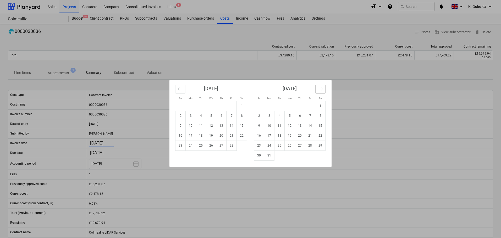
click at [320, 88] on icon "Move forward to switch to the next month." at bounding box center [320, 89] width 5 height 5
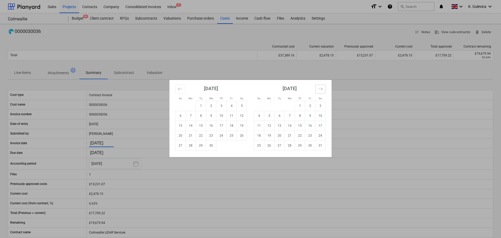
click at [320, 88] on icon "Move forward to switch to the next month." at bounding box center [320, 89] width 5 height 5
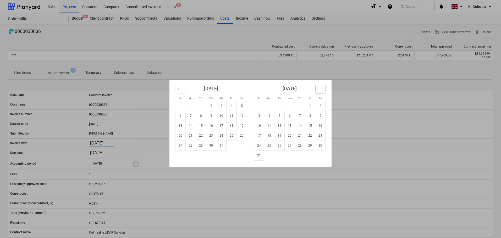
click at [320, 88] on icon "Move forward to switch to the next month." at bounding box center [320, 89] width 5 height 5
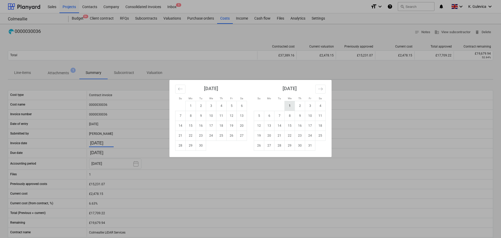
click at [287, 106] on td "1" at bounding box center [289, 106] width 10 height 10
type input "[DATE]"
